Goal: Book appointment/travel/reservation

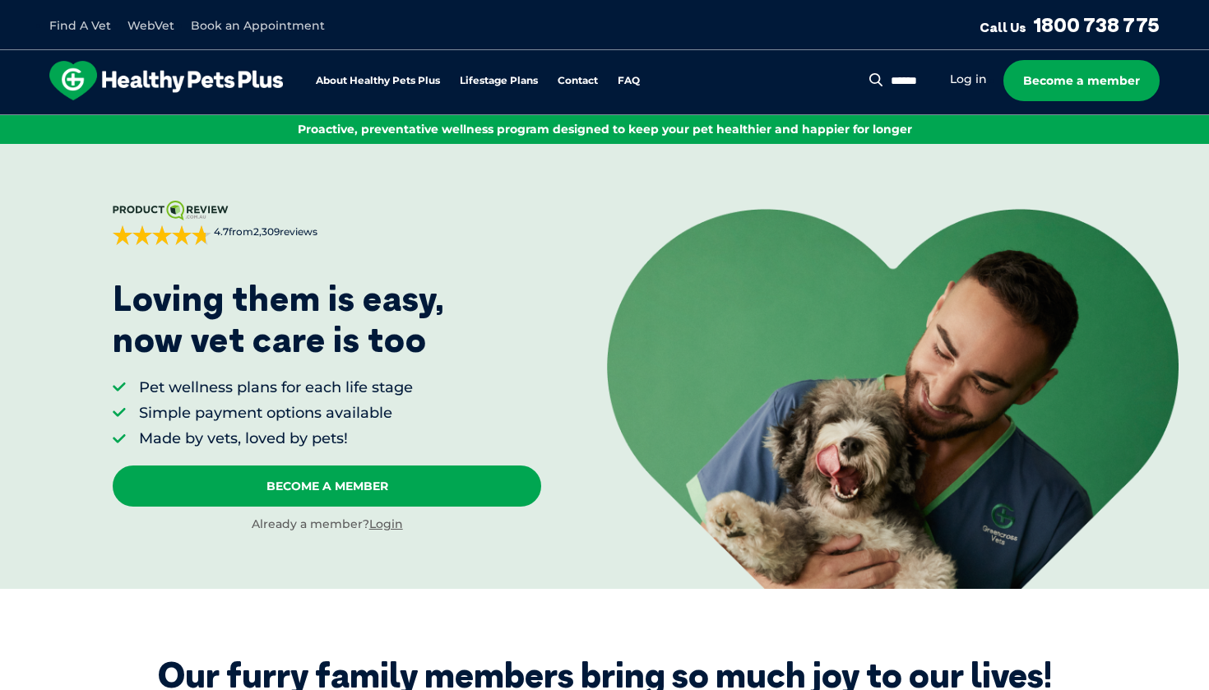
click at [222, 30] on link "Book an Appointment" at bounding box center [258, 25] width 134 height 15
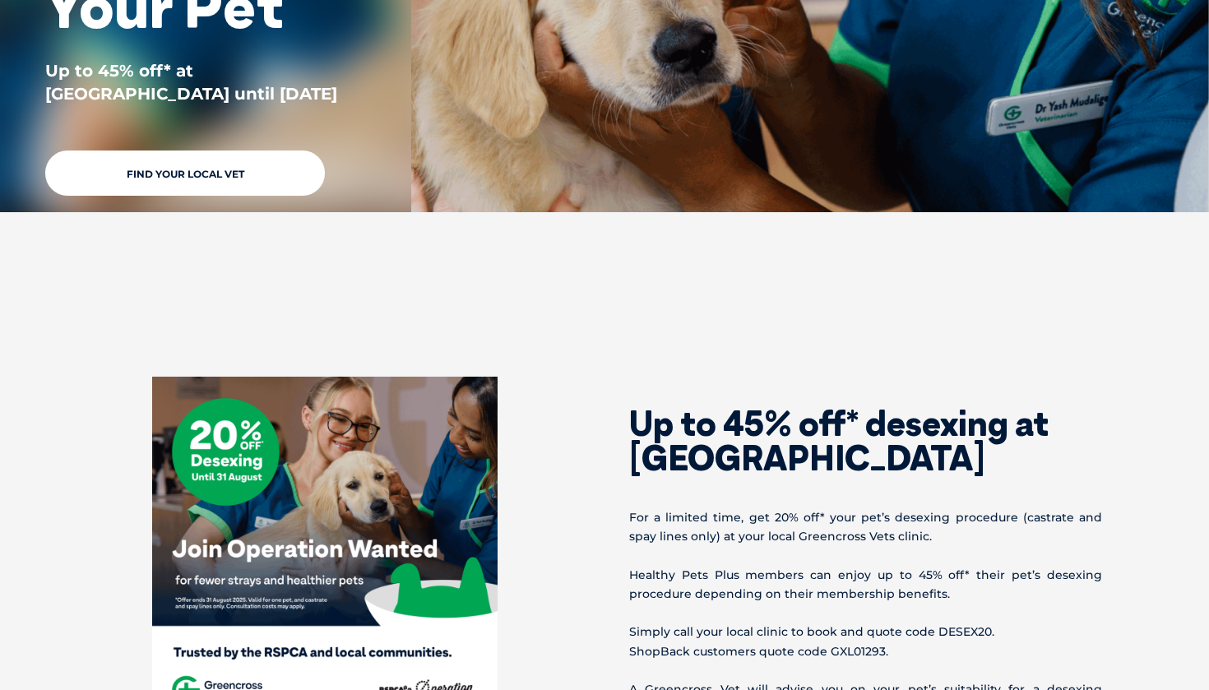
scroll to position [378, 0]
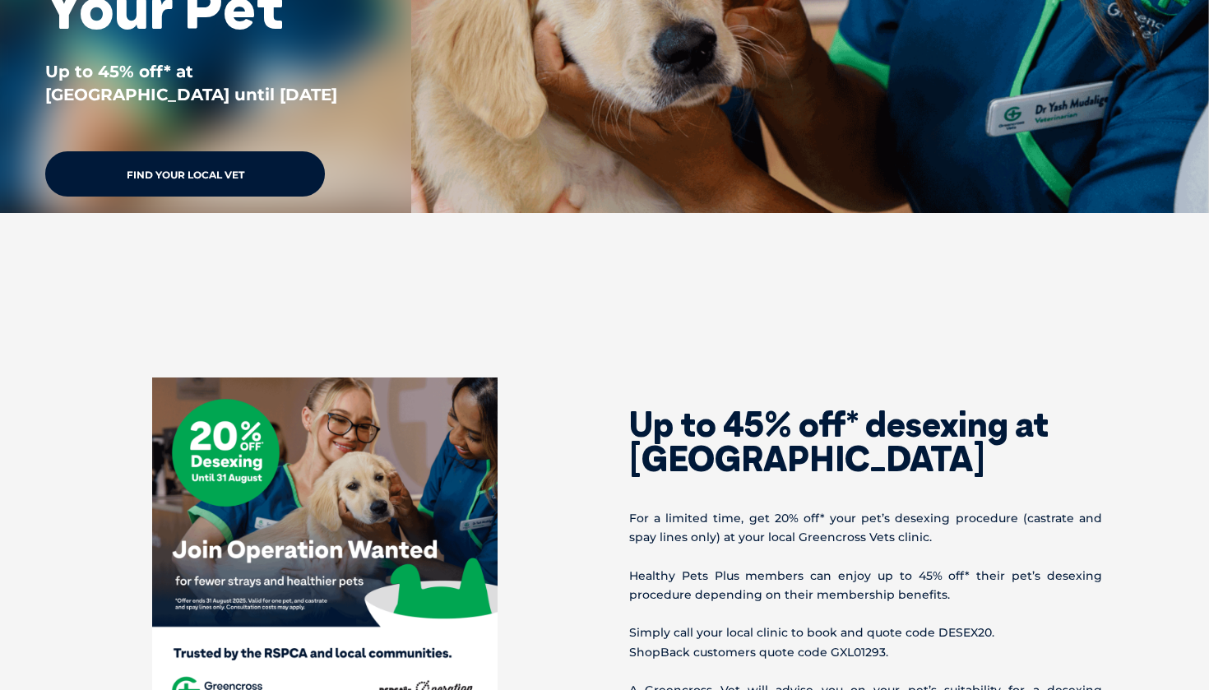
click at [193, 183] on link "Find Your Local Vet" at bounding box center [185, 173] width 280 height 45
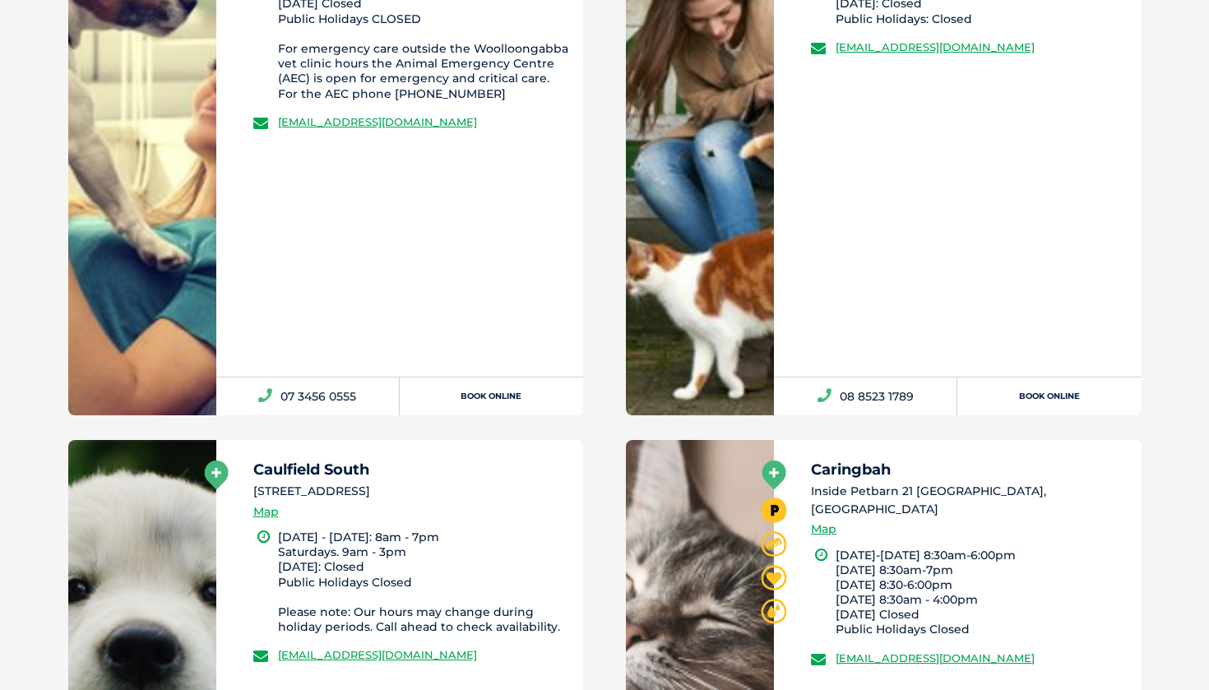
scroll to position [1137, 0]
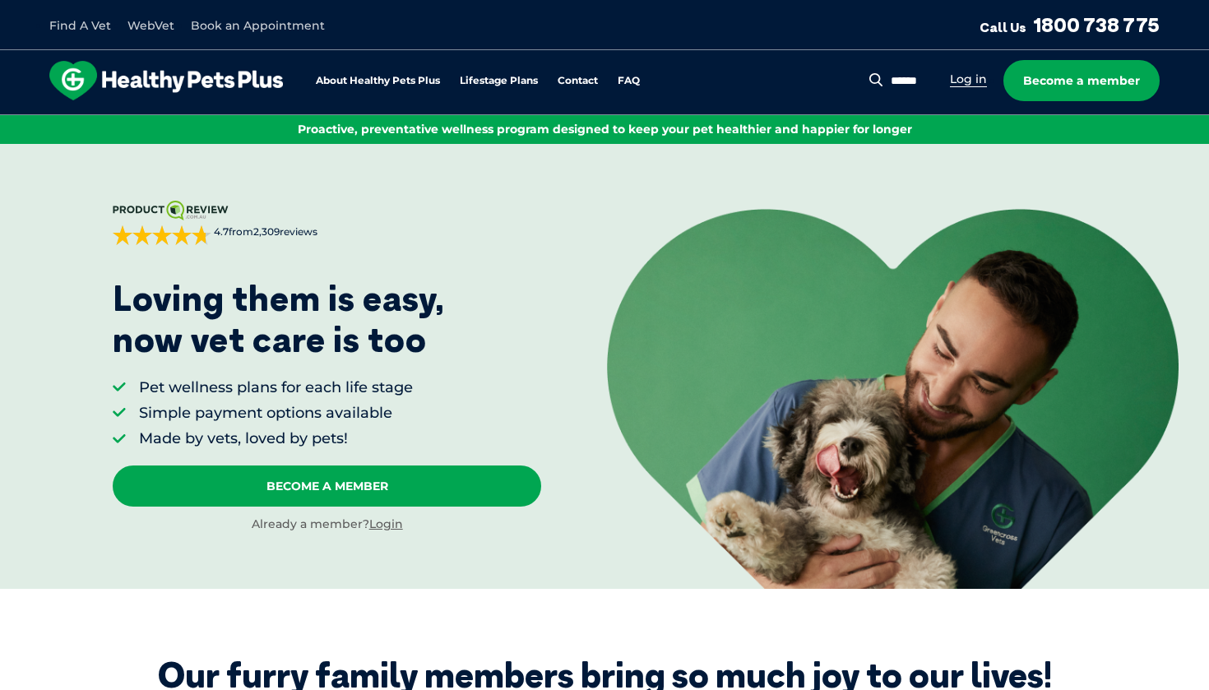
click at [980, 75] on link "Log in" at bounding box center [968, 80] width 37 height 16
